Goal: Information Seeking & Learning: Learn about a topic

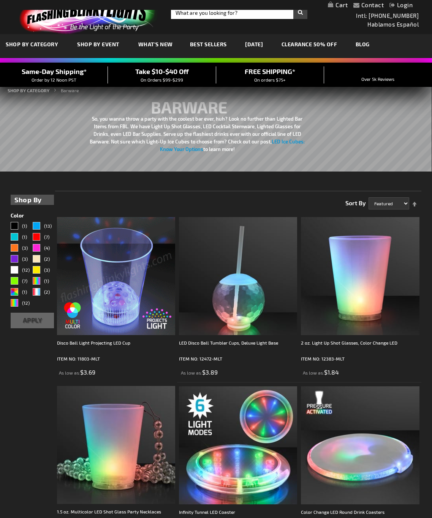
scroll to position [152, 0]
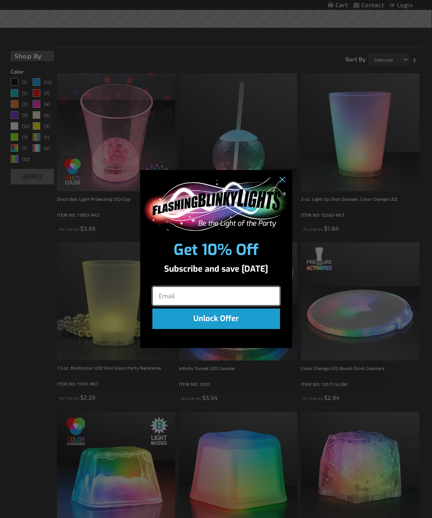
click at [198, 302] on input "Email" at bounding box center [216, 296] width 128 height 19
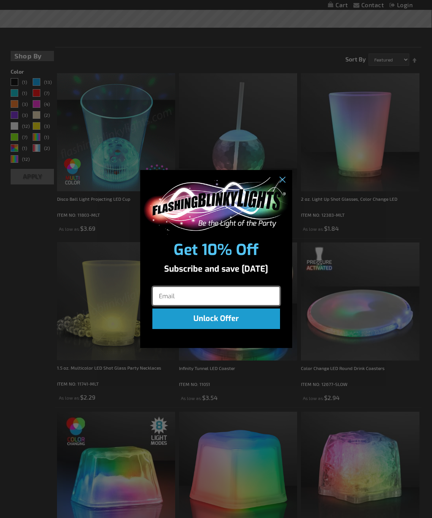
type input "debbie_carter@outlook.com"
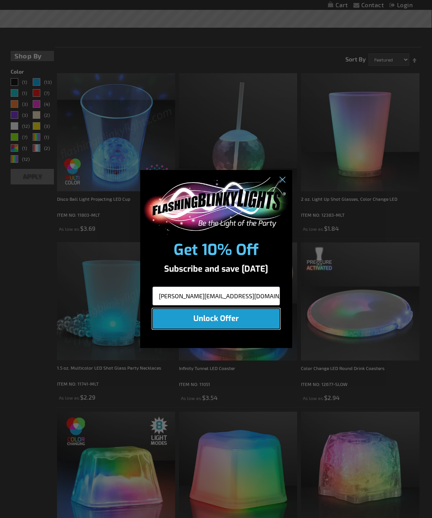
click at [209, 318] on button "Unlock Offer" at bounding box center [216, 319] width 128 height 20
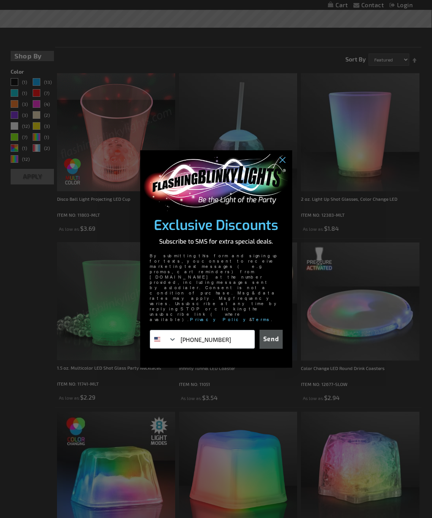
type input "218-556-3512"
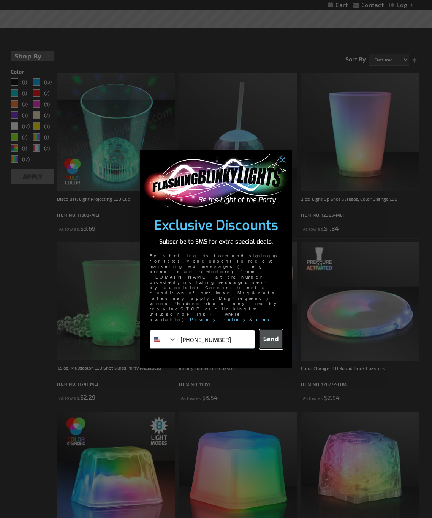
click at [266, 330] on button "Send" at bounding box center [270, 339] width 23 height 19
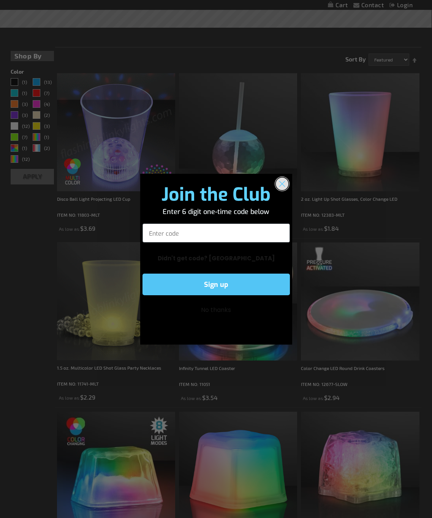
click at [281, 181] on circle "Close dialog" at bounding box center [281, 183] width 13 height 13
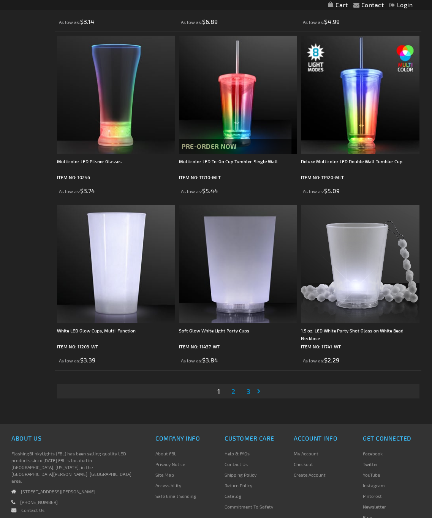
scroll to position [3328, 0]
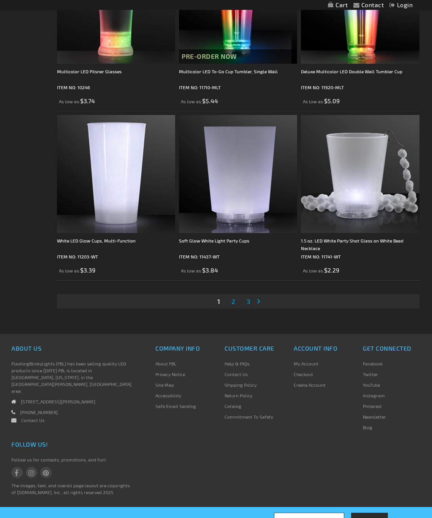
click at [260, 301] on link "Page Next" at bounding box center [260, 301] width 8 height 11
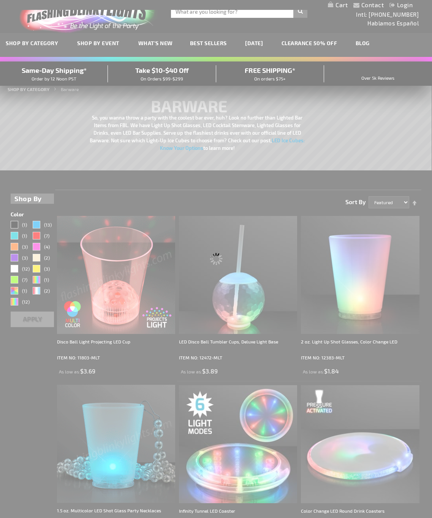
scroll to position [0, 0]
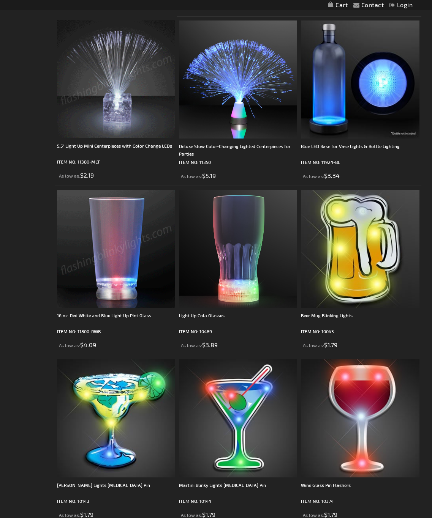
scroll to position [418, 0]
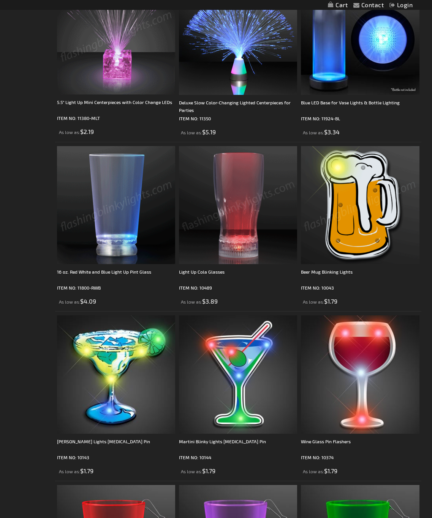
click at [359, 205] on img at bounding box center [360, 205] width 118 height 118
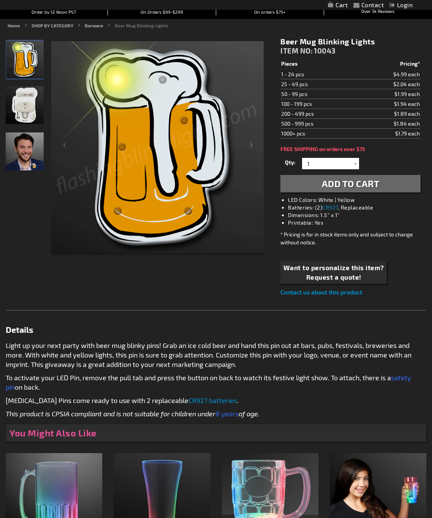
click at [30, 155] on img "Man wearing Beer Mug Light Up Pin" at bounding box center [25, 151] width 38 height 38
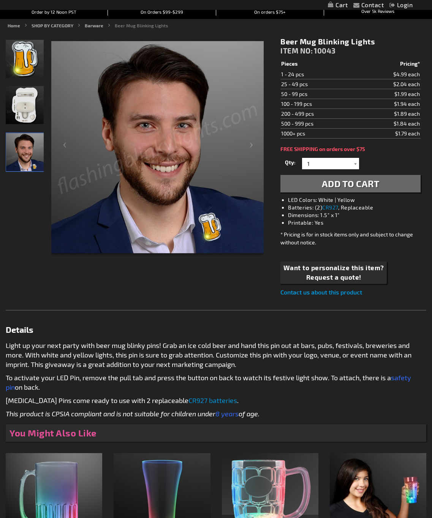
click at [30, 156] on img "Man wearing Beer Mug Light Up Pin" at bounding box center [25, 152] width 38 height 38
click at [30, 106] on img "Beer Mug Light Up Pin" at bounding box center [25, 105] width 38 height 38
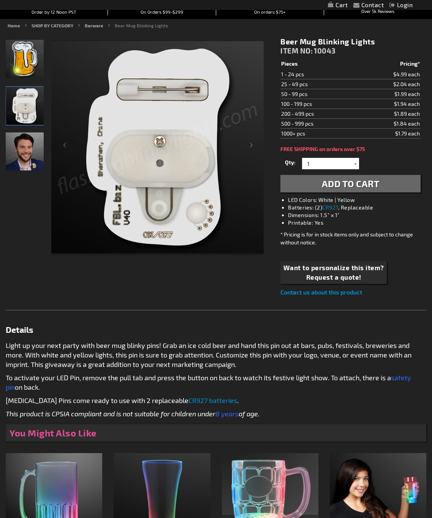
click at [23, 66] on img "Beer Mug Light Up Pin" at bounding box center [25, 59] width 38 height 38
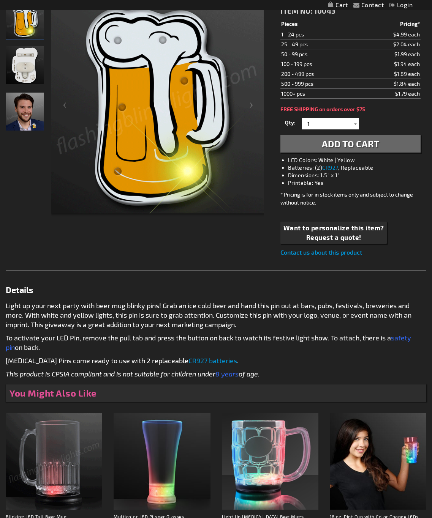
scroll to position [37, 0]
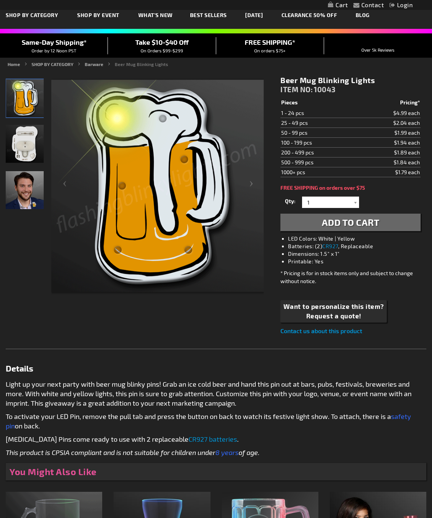
click at [31, 189] on img "Man wearing Beer Mug Light Up Pin" at bounding box center [25, 190] width 38 height 38
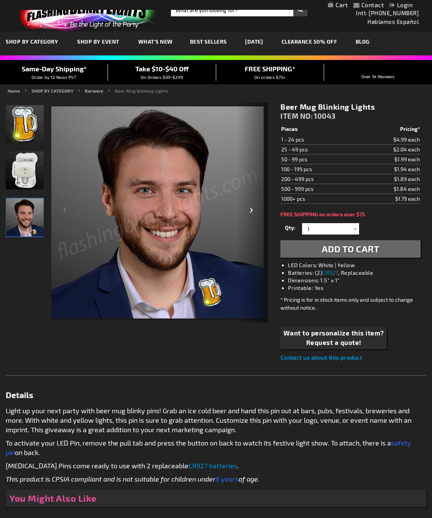
scroll to position [0, 0]
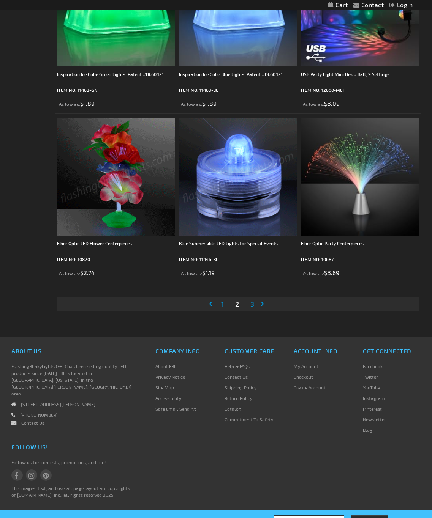
scroll to position [3328, 0]
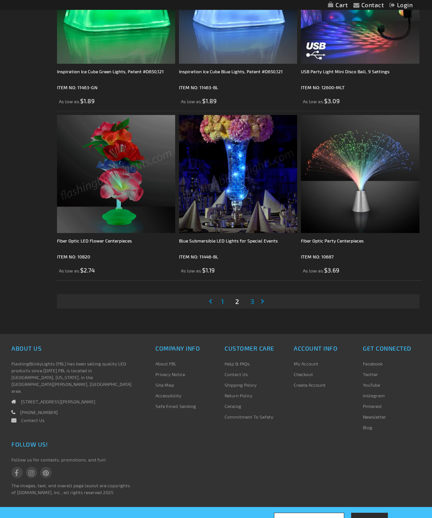
click at [262, 303] on link "Page Next" at bounding box center [264, 301] width 8 height 11
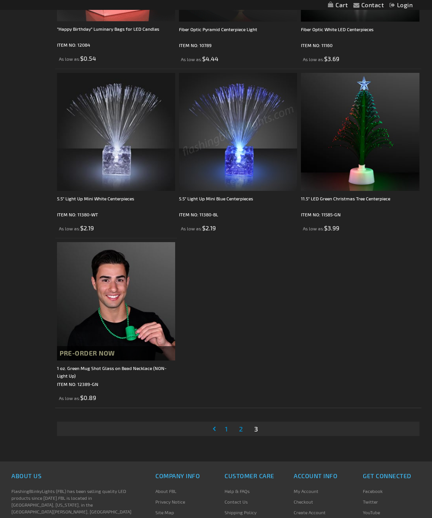
scroll to position [493, 0]
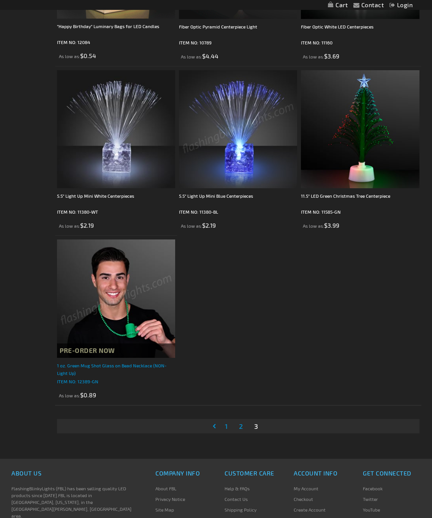
click at [131, 366] on div "1 oz. Green Mug Shot Glass on Bead Necklace (NON-Light Up)" at bounding box center [116, 369] width 118 height 15
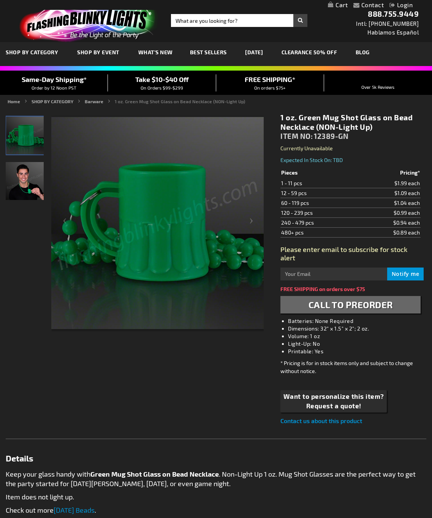
click at [30, 134] on img "Non-light up Green Mug Shot Glass on Bead Necklace" at bounding box center [25, 136] width 38 height 38
click at [20, 186] on img "Man wearing Non-light up Green Mug Shot Glass on Bead Necklace" at bounding box center [25, 181] width 38 height 38
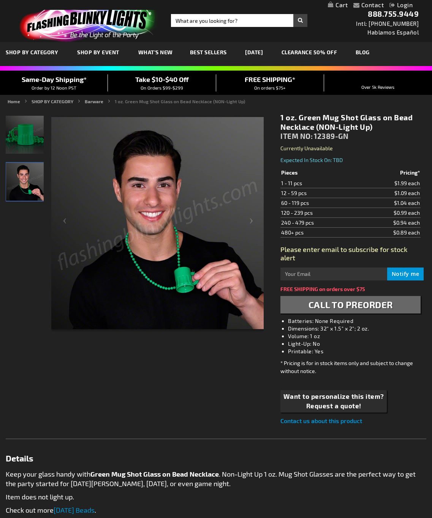
click at [29, 130] on img "Non-light up Green Mug Shot Glass on Bead Necklace" at bounding box center [25, 135] width 38 height 38
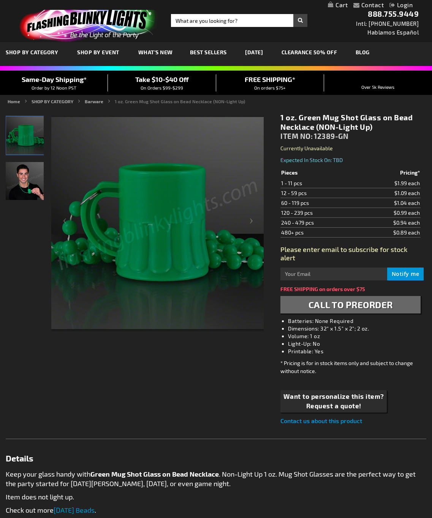
click at [148, 52] on span "What's New" at bounding box center [155, 52] width 35 height 6
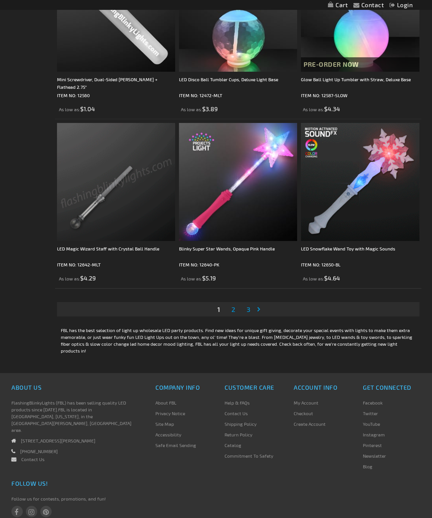
scroll to position [3284, 0]
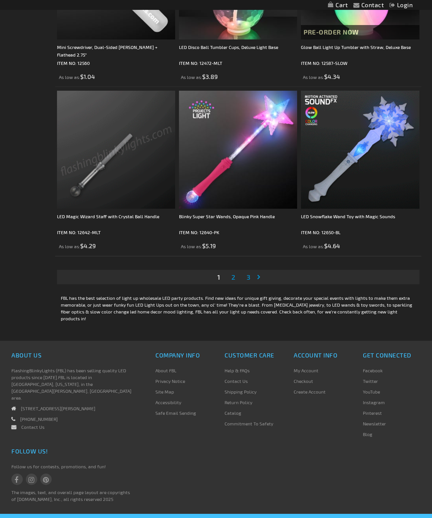
click at [258, 277] on link "Page Next" at bounding box center [260, 276] width 8 height 11
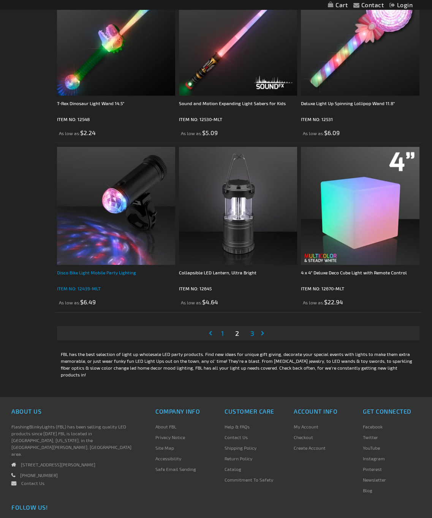
scroll to position [3284, 0]
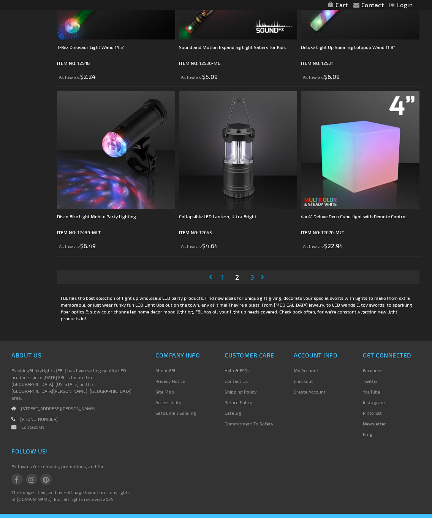
click at [263, 278] on link "Page Next" at bounding box center [264, 276] width 8 height 11
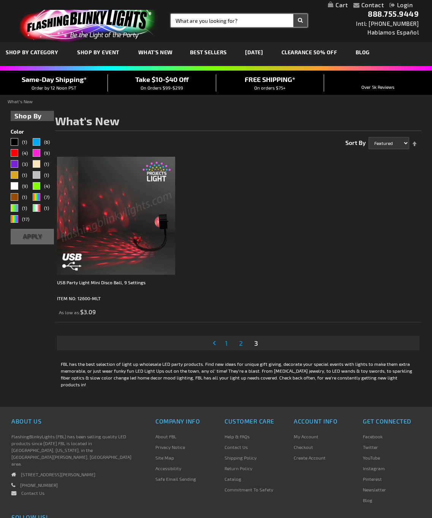
click at [249, 22] on input "Search" at bounding box center [239, 20] width 136 height 13
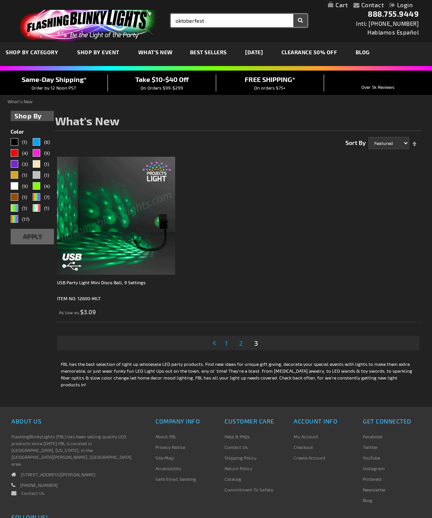
type input "oktoberfest"
click at [293, 14] on button "Search" at bounding box center [300, 20] width 14 height 13
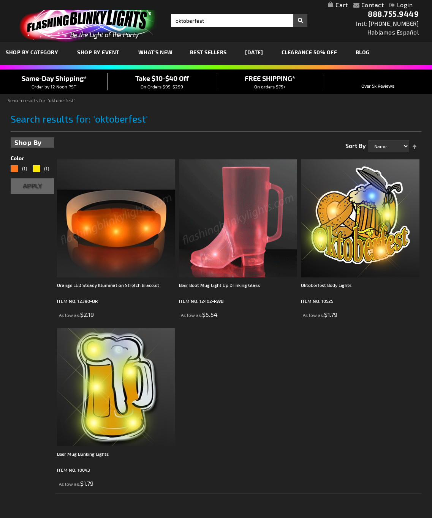
scroll to position [76, 0]
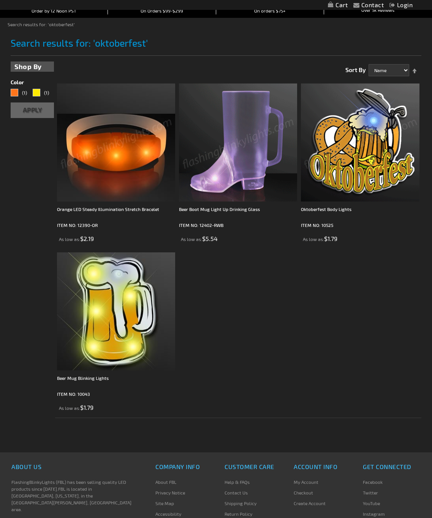
click at [352, 137] on img at bounding box center [360, 143] width 118 height 118
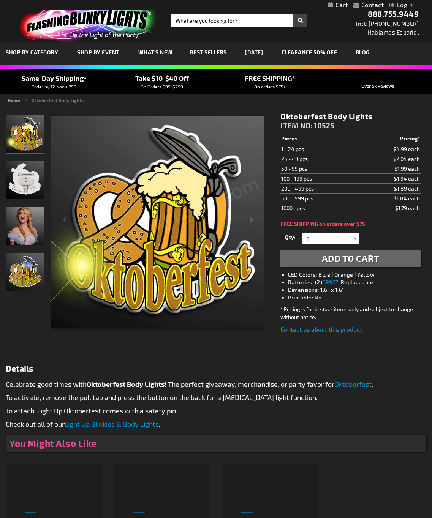
click at [23, 231] on img "Woman wearing Light Up Oktoberfest LED Blinky Pin" at bounding box center [25, 226] width 38 height 38
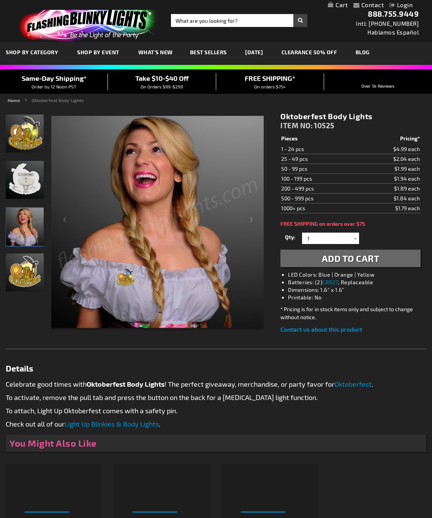
click at [26, 276] on img "Oktoberfest Body Lights" at bounding box center [25, 273] width 38 height 38
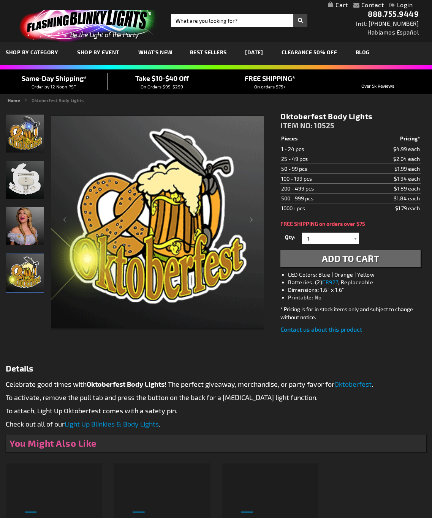
click at [27, 147] on img "Light Up Oktoberfest LED Blinky Pin" at bounding box center [25, 134] width 38 height 38
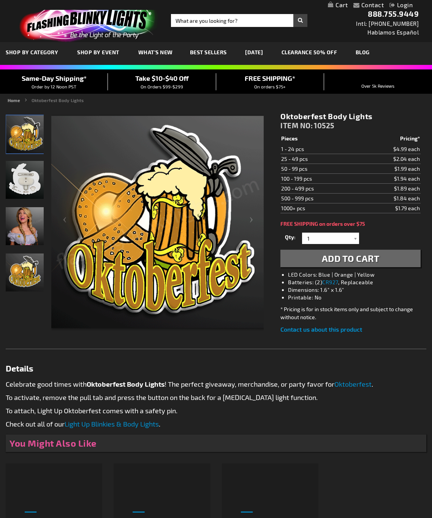
click at [27, 229] on img "Woman wearing Light Up Oktoberfest LED Blinky Pin" at bounding box center [25, 226] width 38 height 38
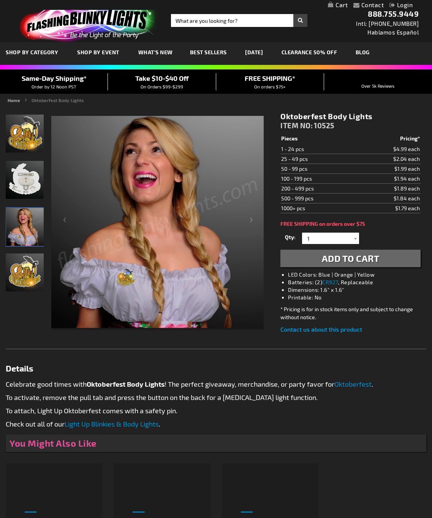
click at [28, 189] on img "Light Up Oktoberfest LED Blinky Pin" at bounding box center [25, 180] width 38 height 38
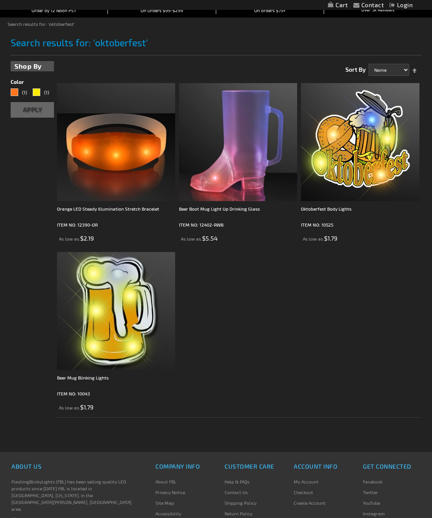
scroll to position [76, 0]
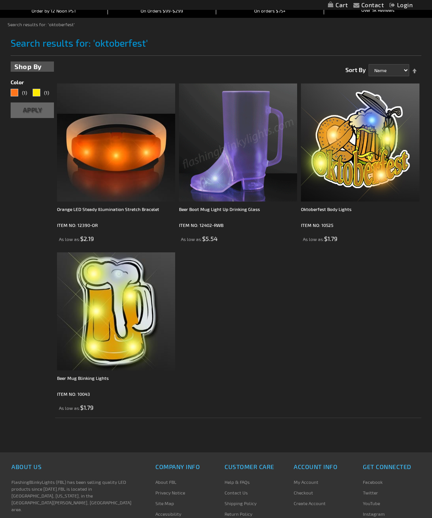
click at [237, 146] on img at bounding box center [238, 143] width 118 height 118
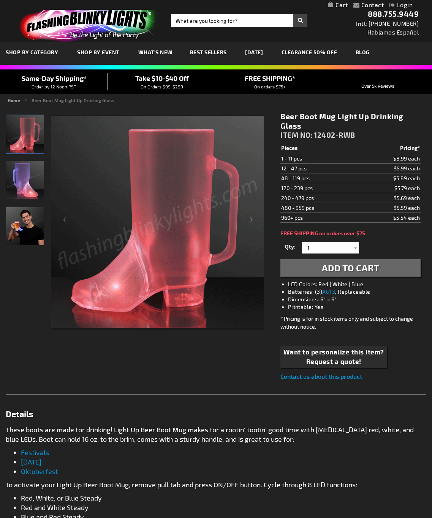
click at [28, 227] on img "Male displaying Light Up Beer Boot Mug LED Drinking Glass" at bounding box center [25, 226] width 38 height 38
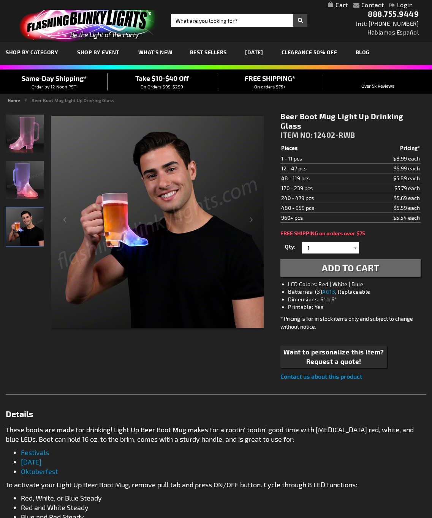
click at [23, 182] on img "Light Up Beer Boot Mug LED Drinking Glass" at bounding box center [25, 180] width 38 height 38
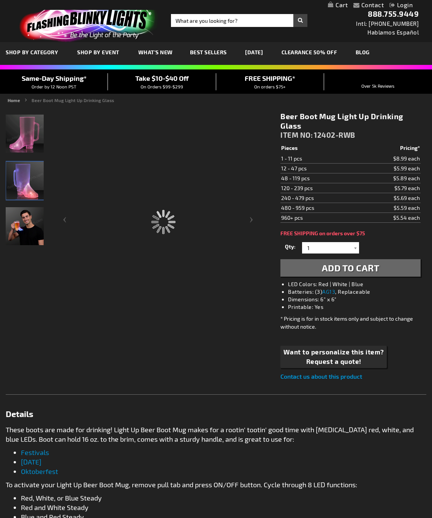
click at [20, 130] on img "Light Up Beer Boot Mug LED Drinking Glass" at bounding box center [25, 134] width 38 height 38
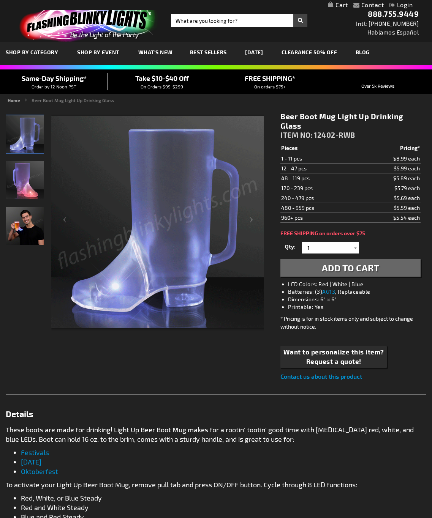
click at [36, 177] on img "Light Up Beer Boot Mug LED Drinking Glass" at bounding box center [25, 180] width 38 height 38
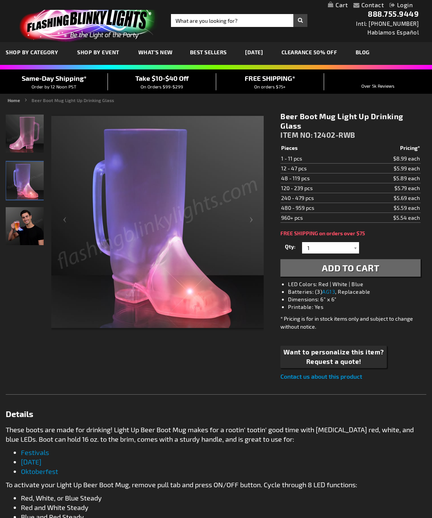
click at [26, 186] on img "Light Up Beer Boot Mug LED Drinking Glass" at bounding box center [25, 181] width 38 height 38
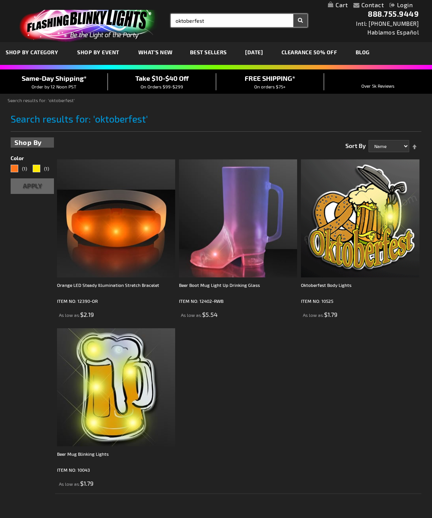
type input "oktoberfest"
click at [302, 21] on form "Search oktoberfest × Search" at bounding box center [239, 20] width 136 height 13
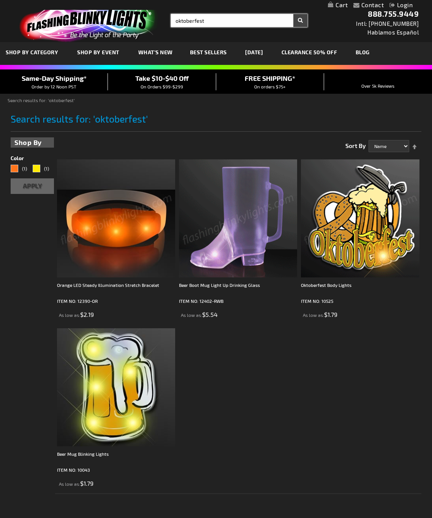
click at [265, 52] on link "[DATE]" at bounding box center [253, 51] width 29 height 25
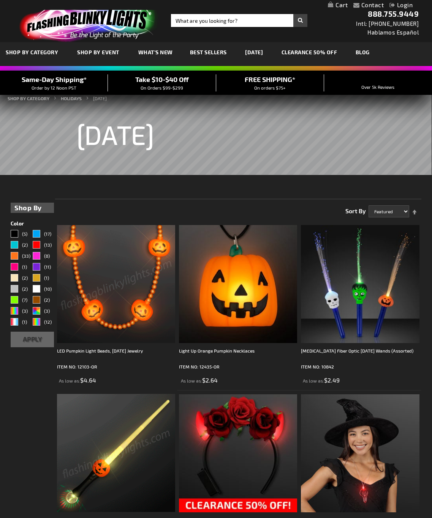
click at [336, 51] on link "CLEARANCE 50% OFF" at bounding box center [309, 51] width 67 height 25
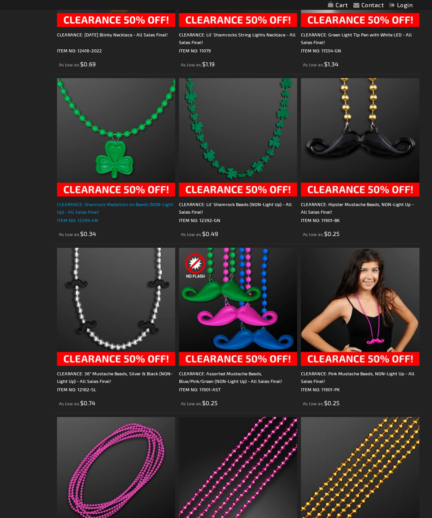
scroll to position [2619, 0]
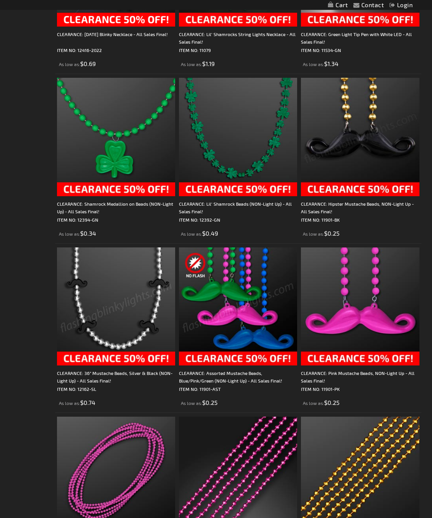
click at [361, 123] on img at bounding box center [360, 137] width 118 height 118
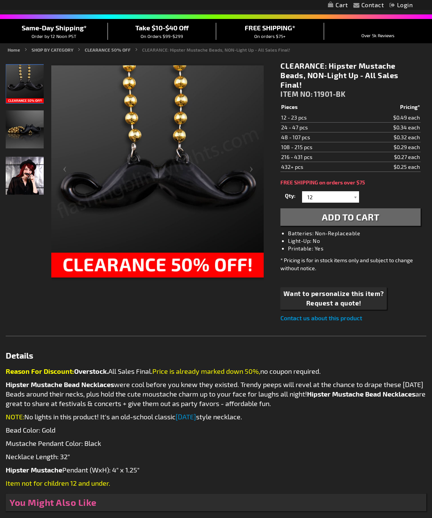
scroll to position [38, 0]
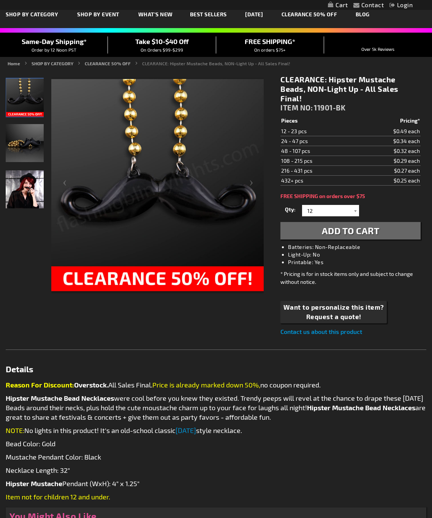
click at [28, 187] on img "Female displaying Non Light UP Hipster Mustache Mardi Gras Beads" at bounding box center [25, 189] width 38 height 38
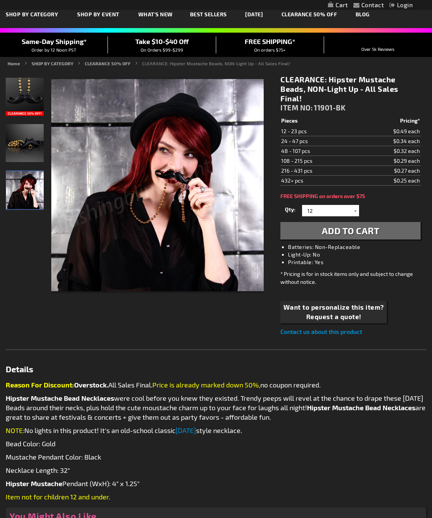
click at [29, 134] on img "Non Light UP Hipster Mustache Mardi Gras Beads" at bounding box center [25, 143] width 38 height 38
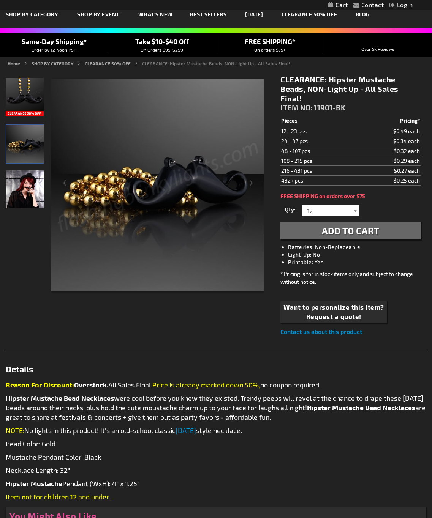
click at [19, 88] on img "Non Light UP Hipster Mustache Mardi Gras Beads" at bounding box center [25, 97] width 38 height 38
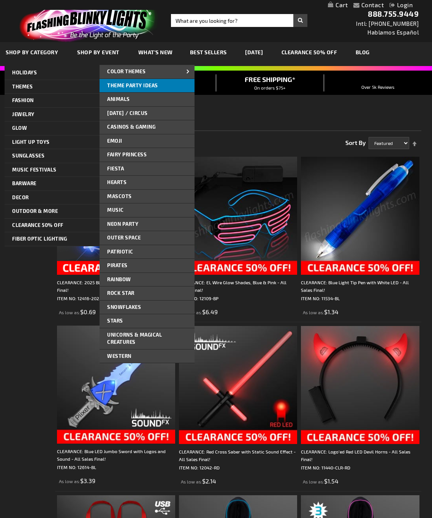
click at [158, 87] on link "Theme Party Ideas" at bounding box center [146, 86] width 95 height 14
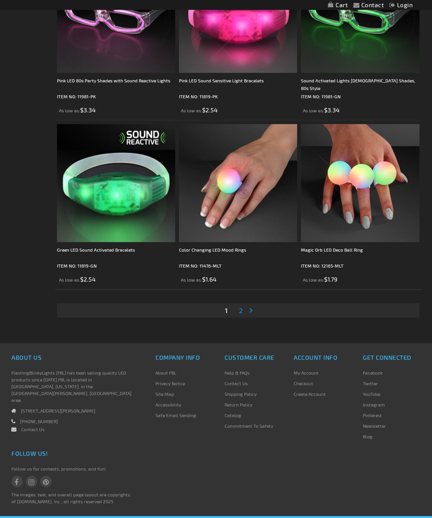
scroll to position [3328, 0]
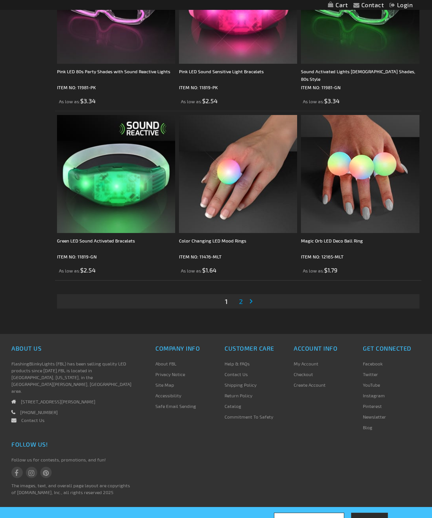
click at [252, 301] on link "Page Next" at bounding box center [253, 301] width 8 height 11
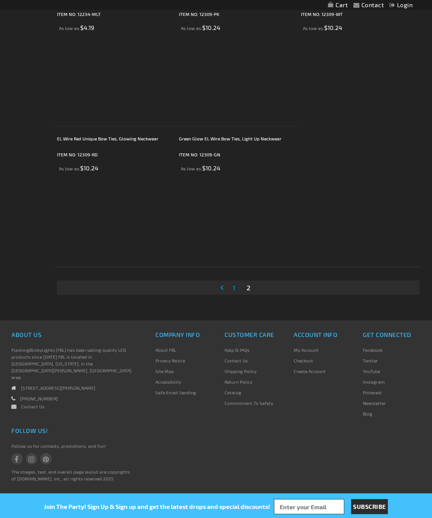
scroll to position [1635, 0]
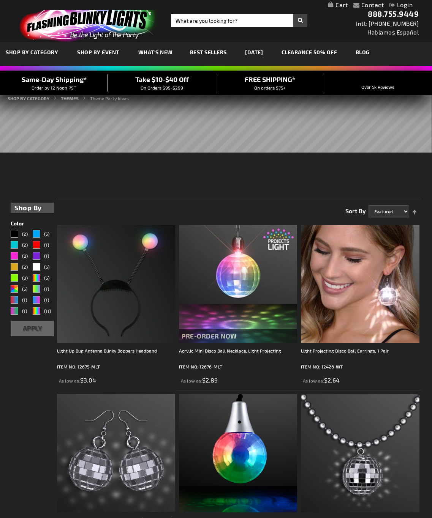
click at [147, 49] on link "What's New" at bounding box center [155, 51] width 46 height 25
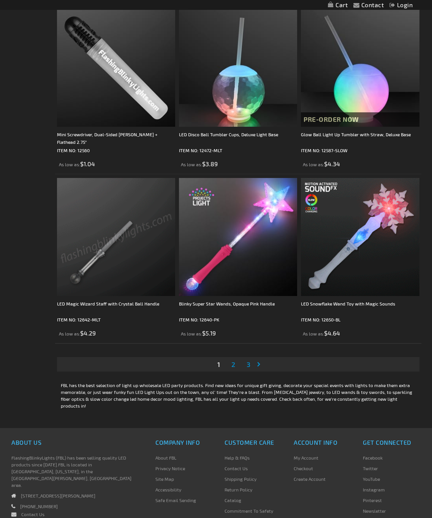
scroll to position [3284, 0]
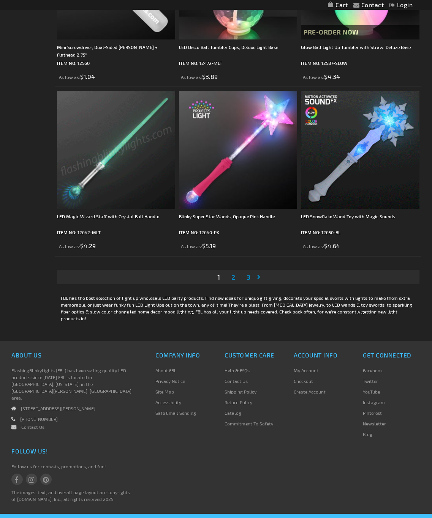
click at [260, 277] on link "Page Next" at bounding box center [260, 276] width 8 height 11
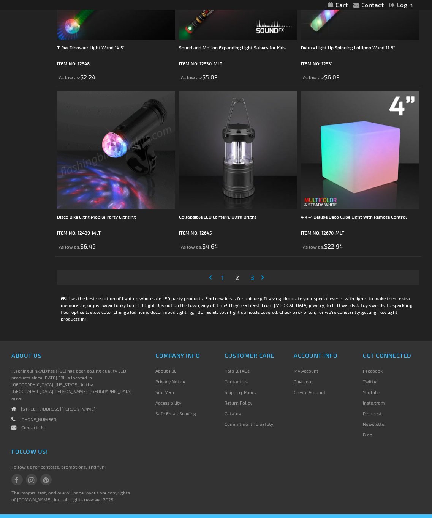
scroll to position [3284, 0]
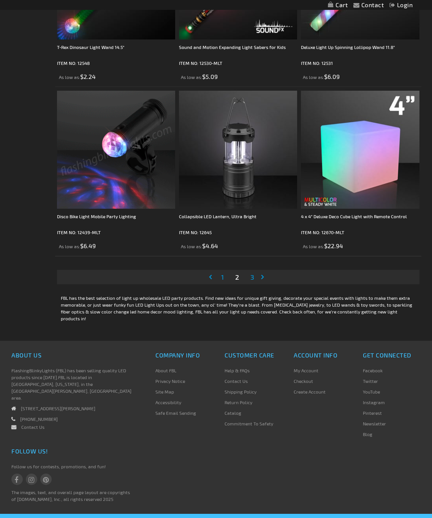
click at [263, 279] on link "Page Next" at bounding box center [264, 276] width 8 height 11
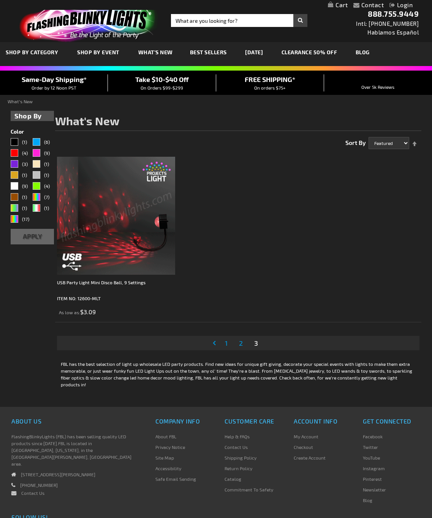
click at [211, 50] on span "Best Sellers" at bounding box center [208, 52] width 37 height 6
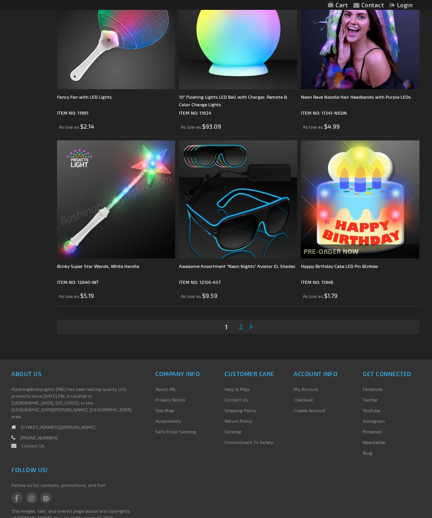
scroll to position [3328, 0]
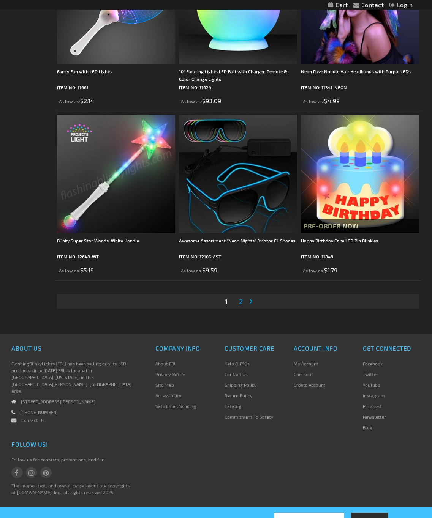
click at [250, 300] on link "Page Next" at bounding box center [253, 301] width 8 height 11
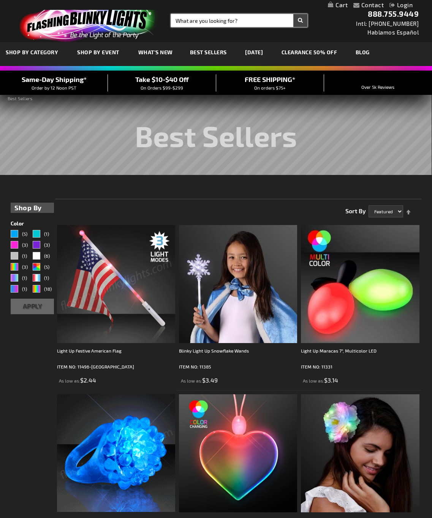
click at [246, 22] on input "Search" at bounding box center [239, 20] width 136 height 13
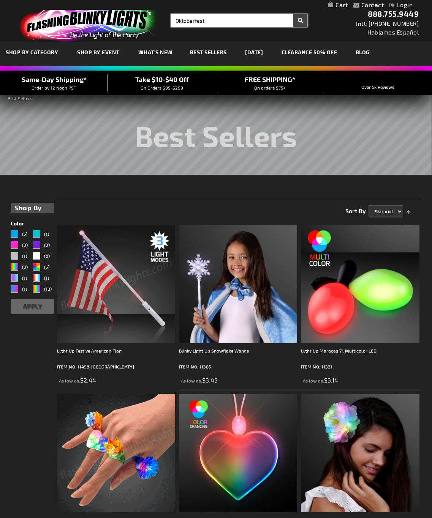
type input "Oktoberfest"
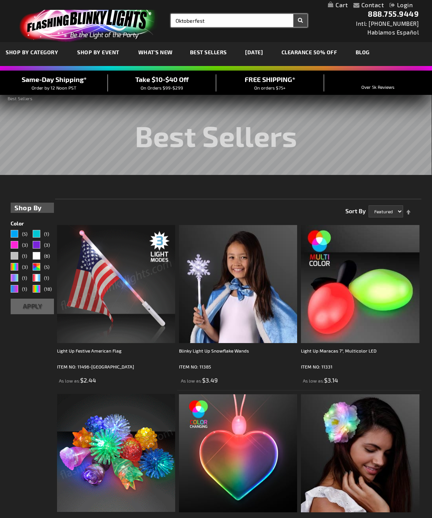
click at [293, 14] on button "Search" at bounding box center [300, 20] width 14 height 13
